Goal: Information Seeking & Learning: Learn about a topic

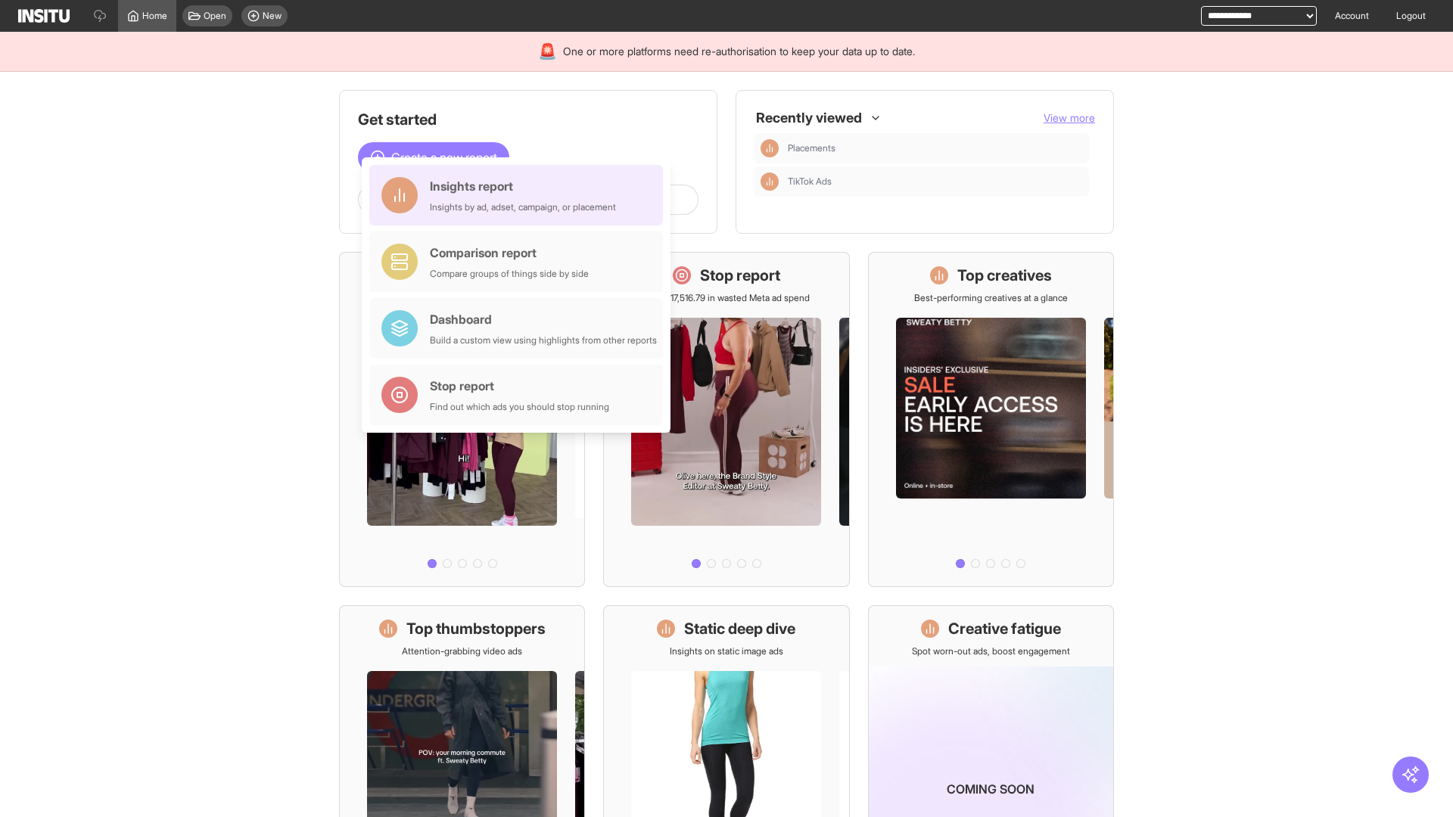
click at [520, 195] on div "Insights report Insights by ad, adset, campaign, or placement" at bounding box center [523, 195] width 186 height 36
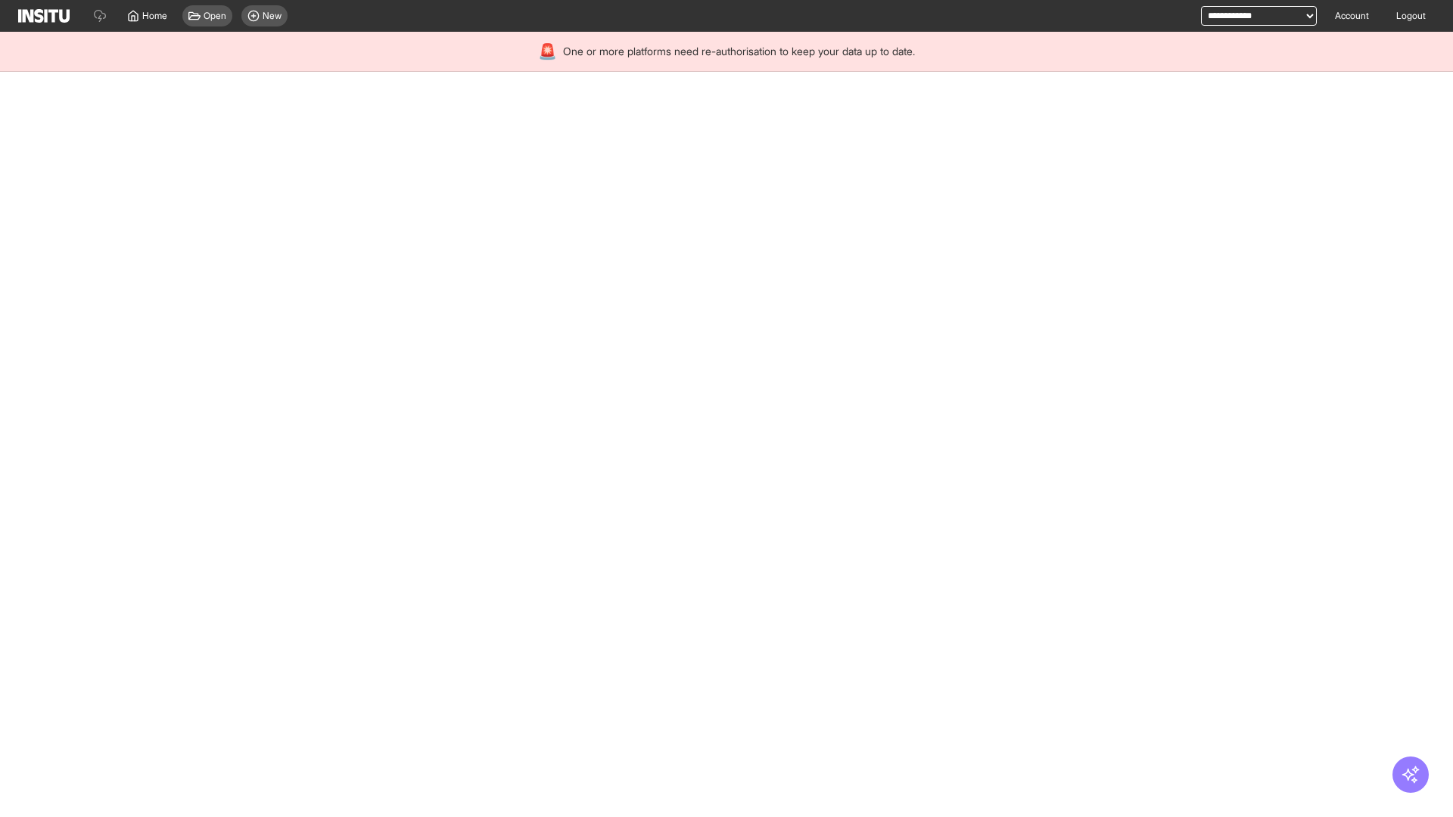
select select "**"
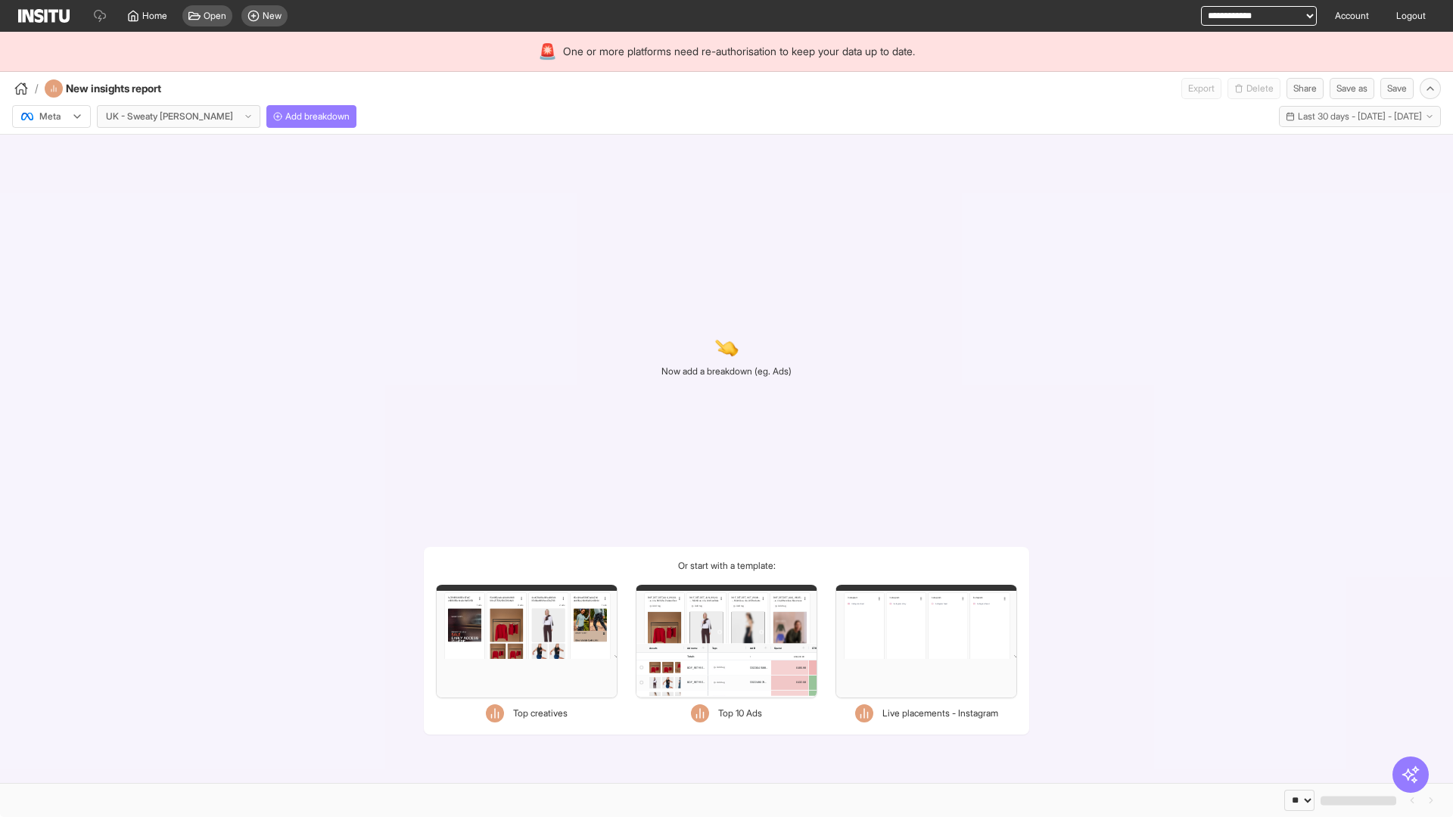
click at [51, 117] on div at bounding box center [41, 116] width 42 height 15
click at [51, 149] on span "Meta" at bounding box center [50, 149] width 20 height 14
click at [285, 117] on span "Add breakdown" at bounding box center [317, 116] width 64 height 12
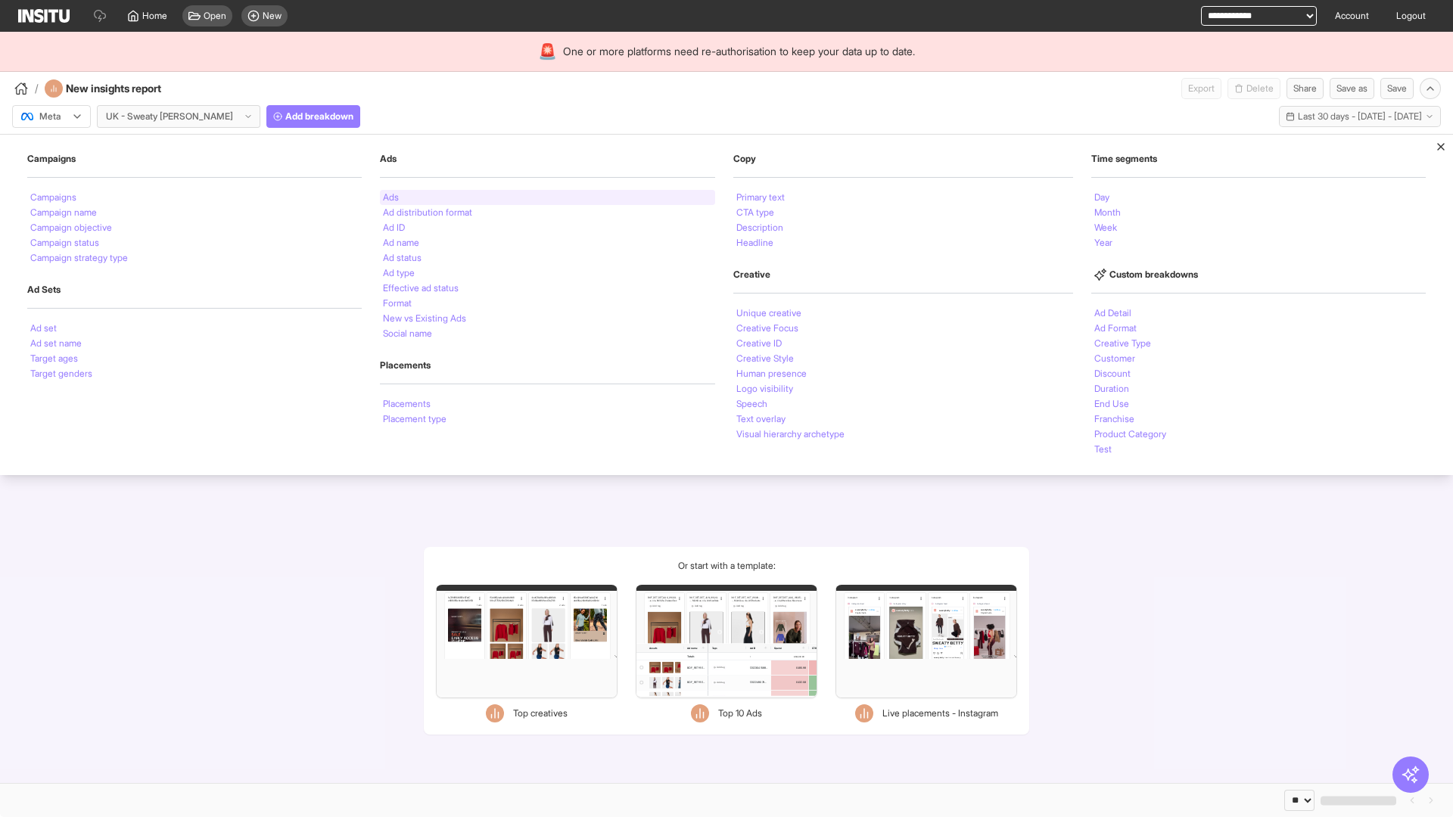
click at [389, 198] on li "Ads" at bounding box center [391, 197] width 16 height 9
